Goal: Check status: Check status

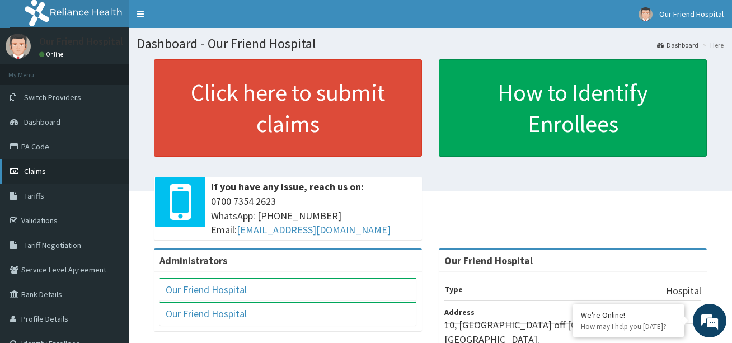
click at [40, 171] on span "Claims" at bounding box center [35, 171] width 22 height 10
